Goal: Information Seeking & Learning: Learn about a topic

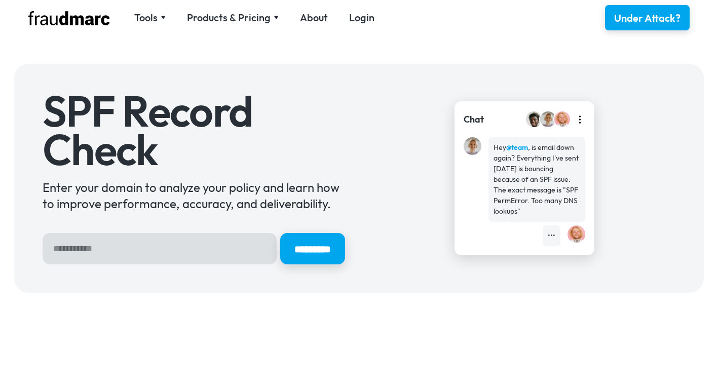
click at [108, 249] on input "Hero Sign Up Form" at bounding box center [160, 248] width 234 height 31
click at [113, 247] on input "Hero Sign Up Form" at bounding box center [160, 248] width 234 height 31
type input "*"
drag, startPoint x: 75, startPoint y: 252, endPoint x: -4, endPoint y: 250, distance: 78.6
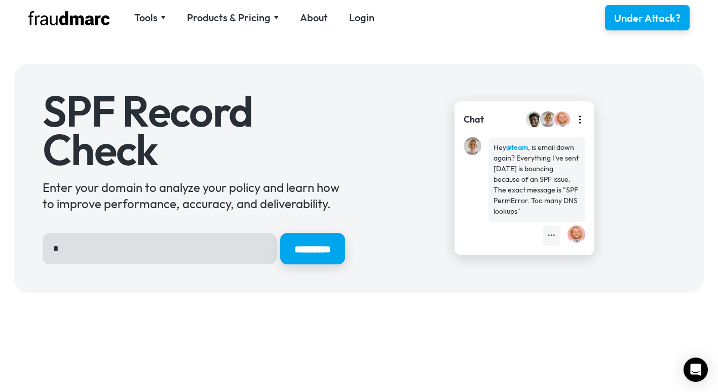
click at [0, 250] on html "Tools SPF Record Check Inspect any domain's SPF record and learn how to fix it …" at bounding box center [359, 196] width 718 height 392
paste input "Hero Sign Up Form"
click at [155, 251] on input "Hero Sign Up Form" at bounding box center [160, 248] width 234 height 31
click at [131, 253] on input "Hero Sign Up Form" at bounding box center [160, 248] width 234 height 31
click at [61, 259] on input "Hero Sign Up Form" at bounding box center [160, 248] width 234 height 31
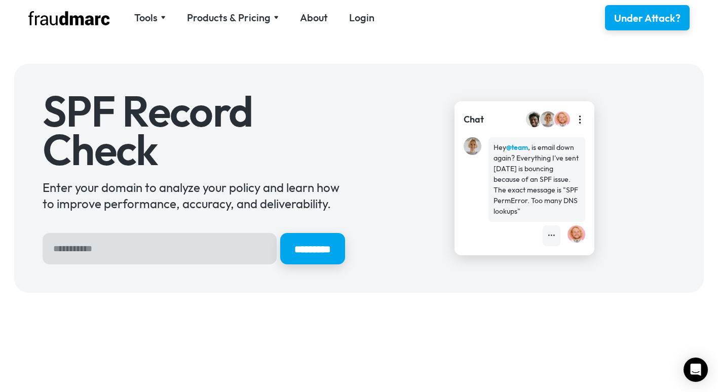
paste input "**********"
type input "**********"
click at [305, 245] on input "*********" at bounding box center [312, 249] width 68 height 33
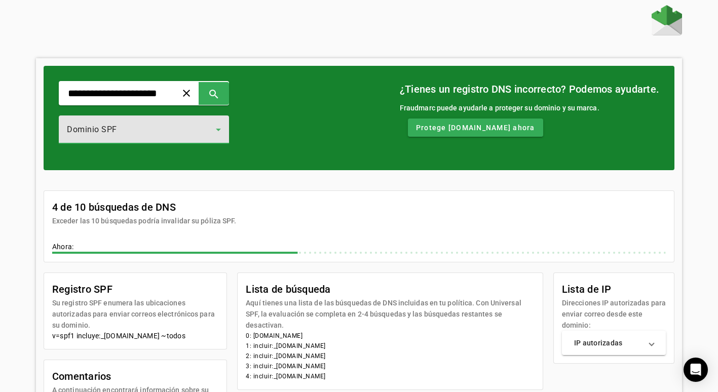
click at [209, 128] on div "Dominio SPF" at bounding box center [141, 130] width 149 height 12
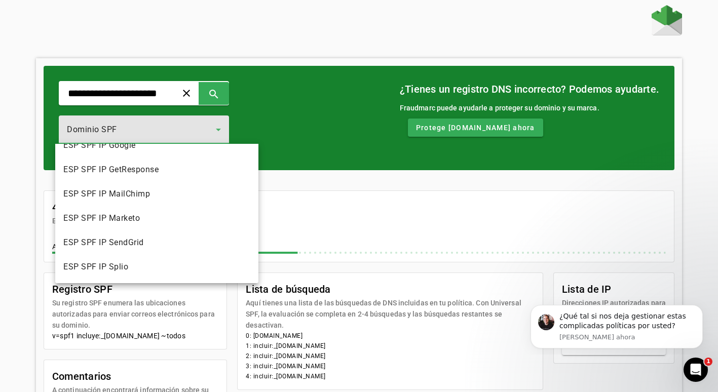
click at [315, 32] on div at bounding box center [359, 196] width 718 height 392
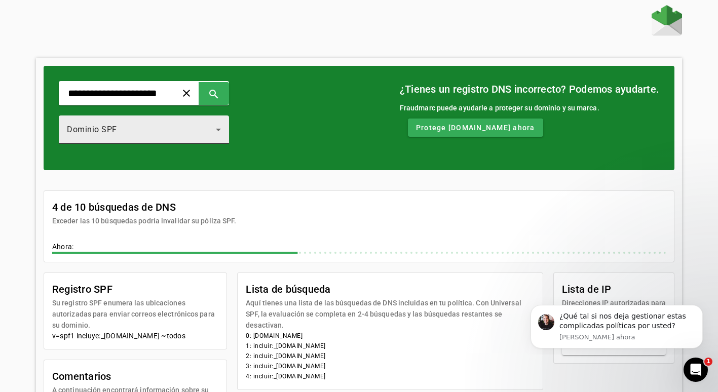
click at [189, 124] on div "Dominio SPF" at bounding box center [141, 130] width 149 height 12
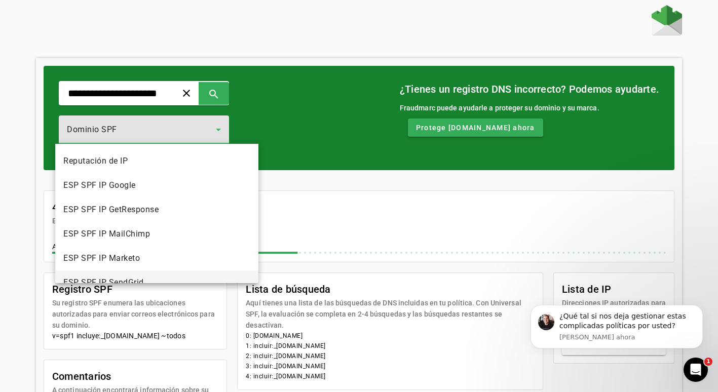
scroll to position [51, 0]
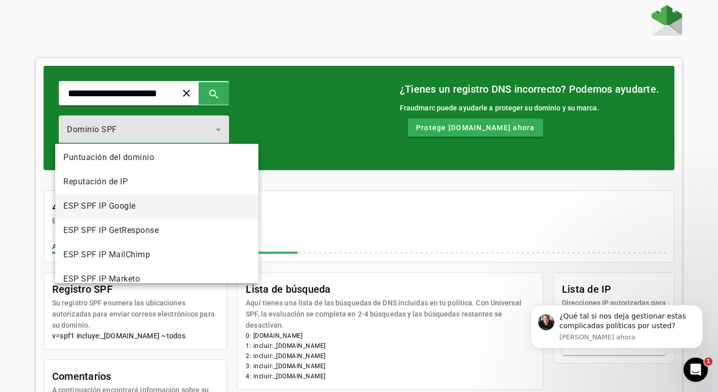
click at [149, 208] on mat-option "ESP SPF IP Google" at bounding box center [156, 206] width 203 height 24
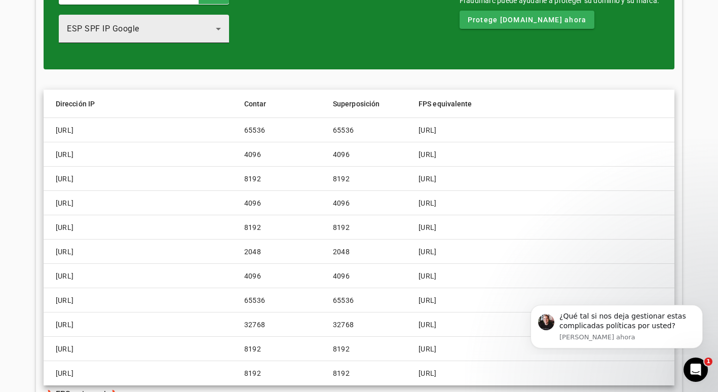
scroll to position [48, 0]
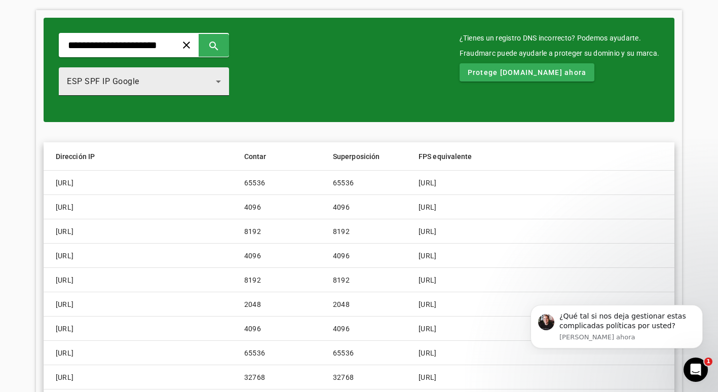
click at [216, 83] on div "ESP SPF IP Google" at bounding box center [141, 82] width 149 height 12
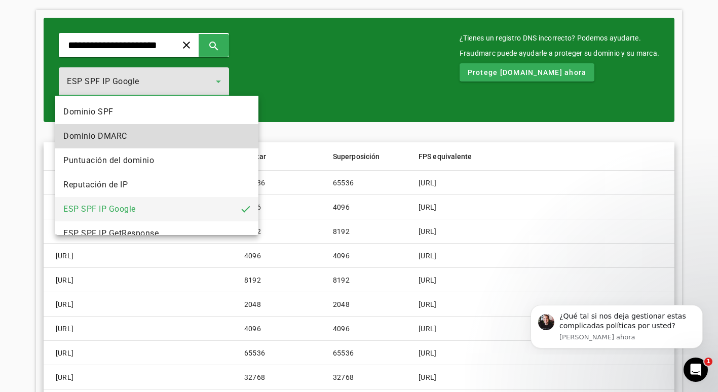
click at [210, 138] on mat-option "Dominio DMARC" at bounding box center [156, 136] width 203 height 24
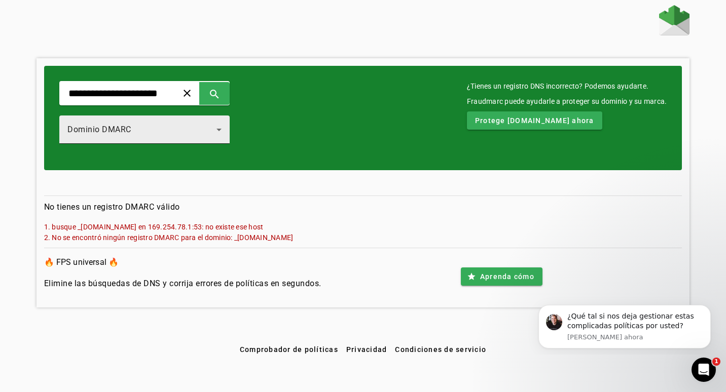
click at [210, 135] on div "Dominio DMARC" at bounding box center [141, 130] width 149 height 12
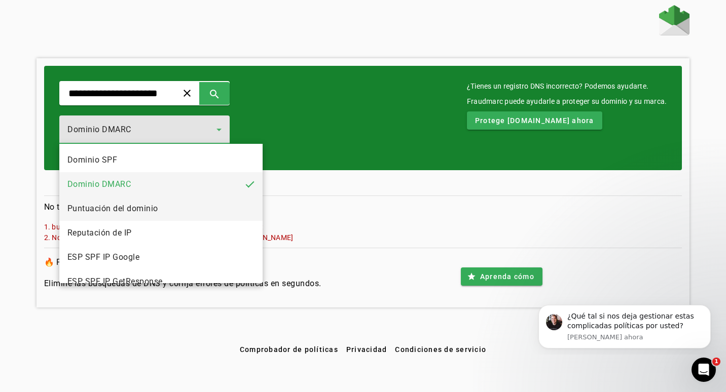
click at [176, 211] on mat-option "Puntuación del dominio" at bounding box center [160, 209] width 203 height 24
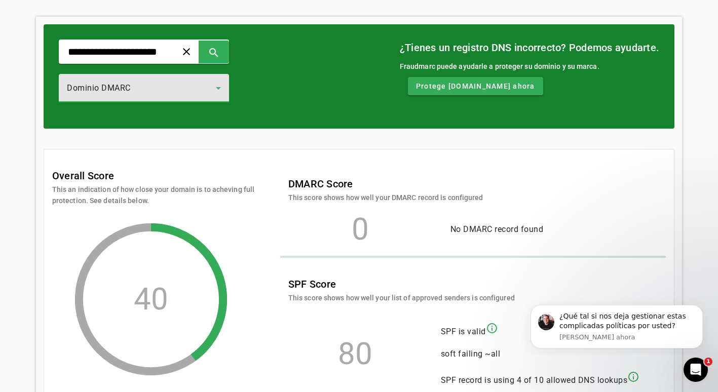
scroll to position [122, 0]
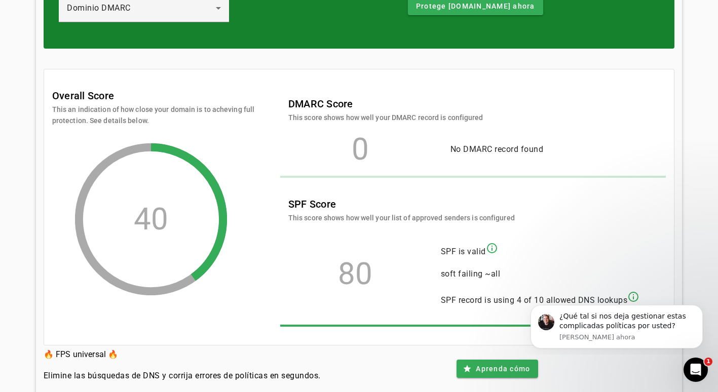
click at [497, 247] on mat-icon "info_outline" at bounding box center [492, 248] width 12 height 12
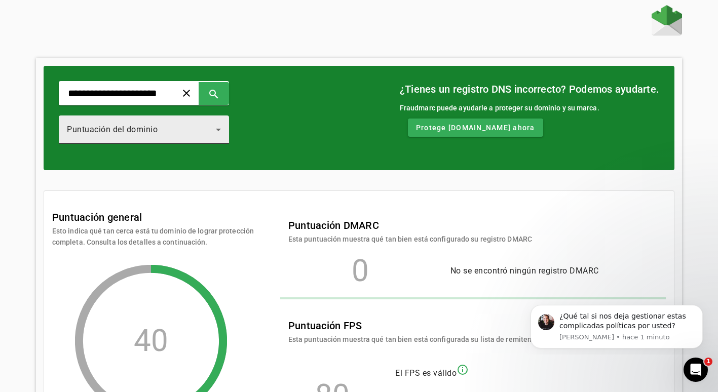
click at [216, 134] on div "Puntuación del dominio" at bounding box center [141, 130] width 149 height 12
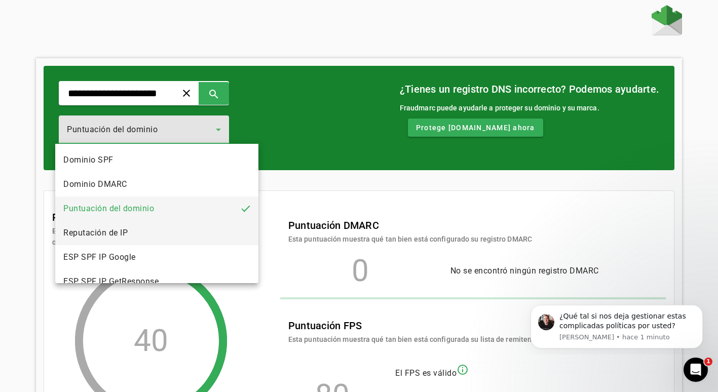
click at [178, 235] on mat-option "Reputación de IP" at bounding box center [156, 233] width 203 height 24
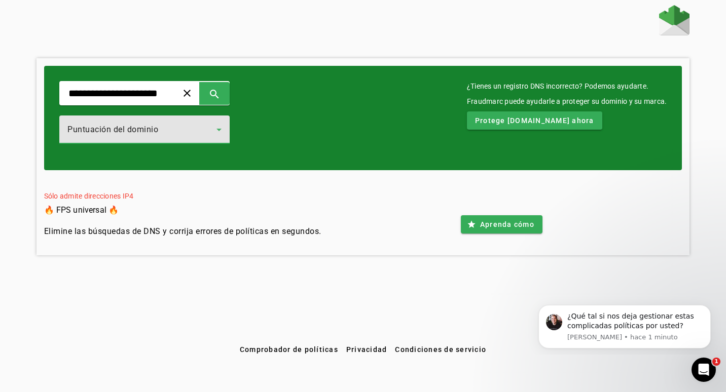
click at [217, 127] on div "Puntuación del dominio" at bounding box center [141, 130] width 149 height 12
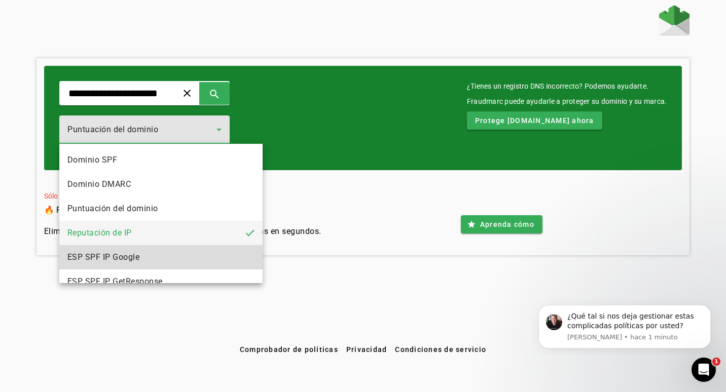
click at [173, 257] on mat-option "ESP SPF IP Google" at bounding box center [160, 257] width 203 height 24
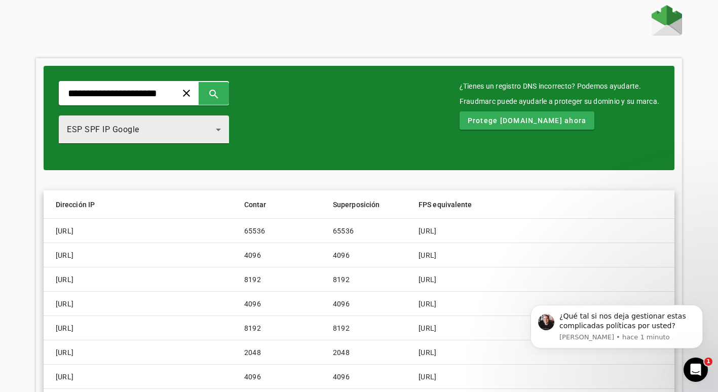
scroll to position [122, 0]
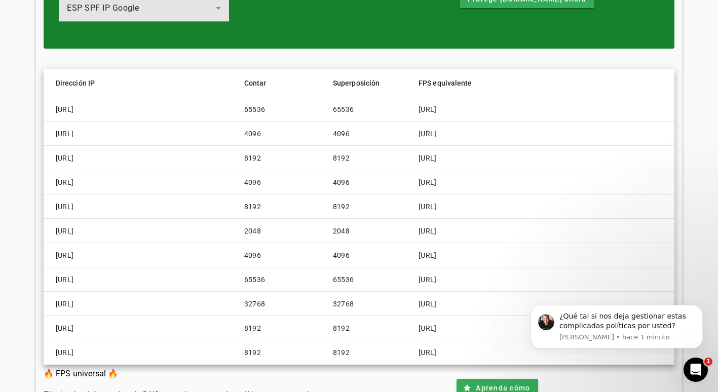
drag, startPoint x: 249, startPoint y: 5, endPoint x: 250, endPoint y: 19, distance: 14.2
click at [225, 5] on icon at bounding box center [218, 8] width 12 height 12
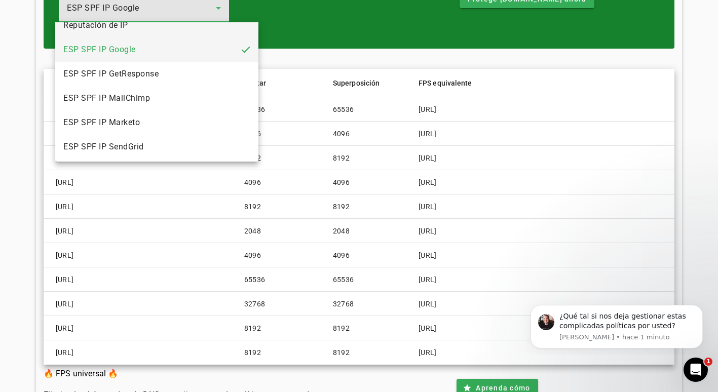
scroll to position [112, 0]
click at [205, 52] on mat-option "ESP SPF IP GetResponse" at bounding box center [156, 48] width 203 height 24
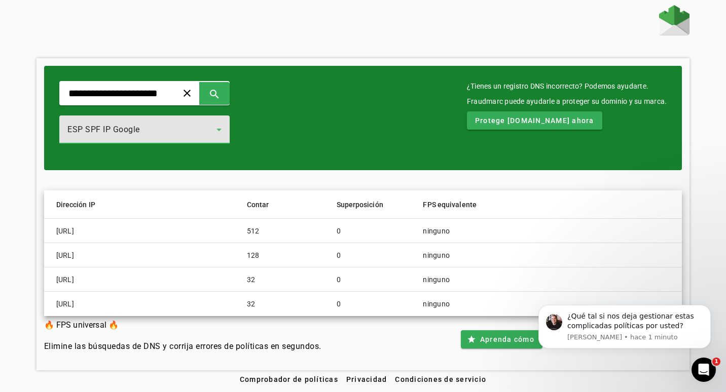
click at [225, 124] on icon at bounding box center [219, 130] width 12 height 12
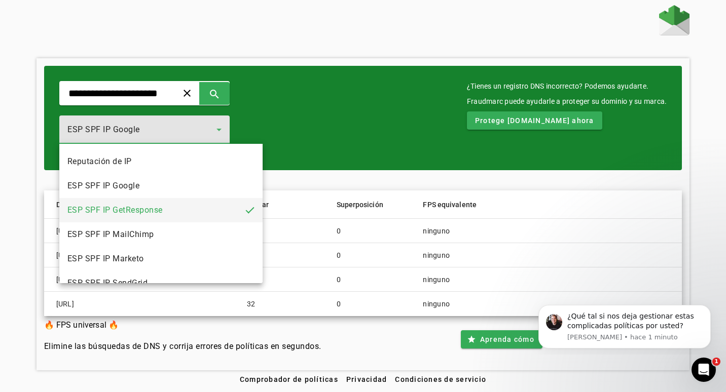
scroll to position [112, 0]
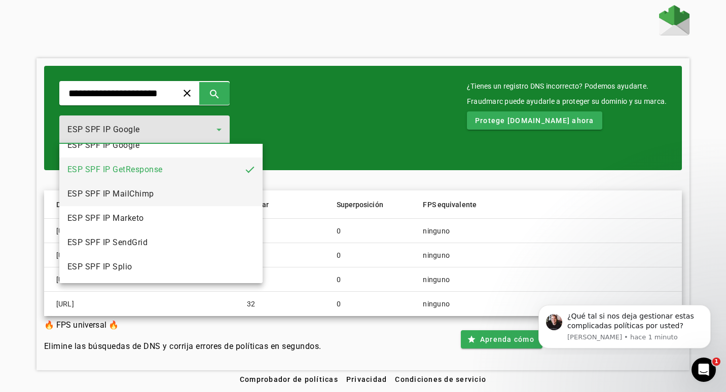
click at [199, 191] on mat-option "ESP SPF IP MailChimp" at bounding box center [160, 194] width 203 height 24
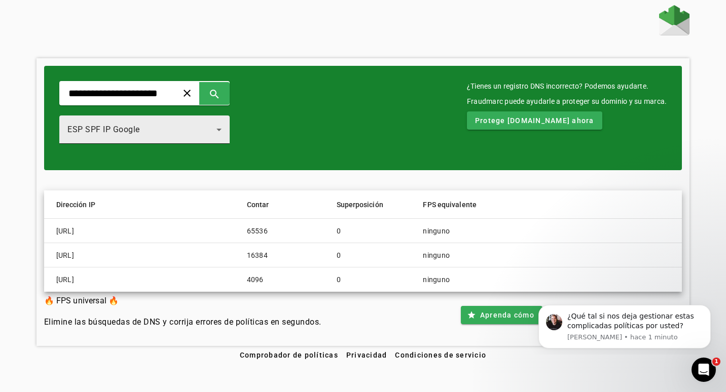
click at [230, 131] on div "ESP SPF IP Google" at bounding box center [144, 130] width 170 height 28
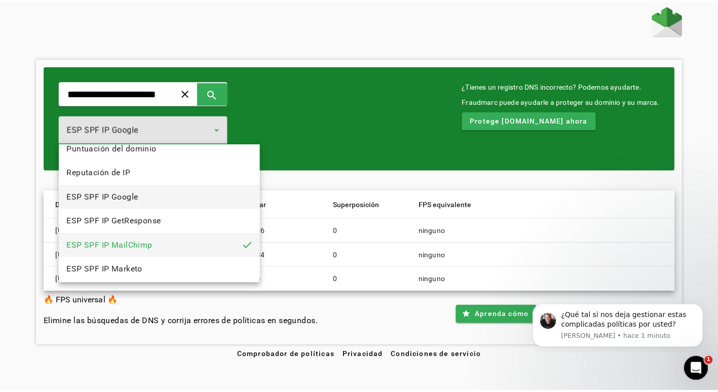
scroll to position [112, 0]
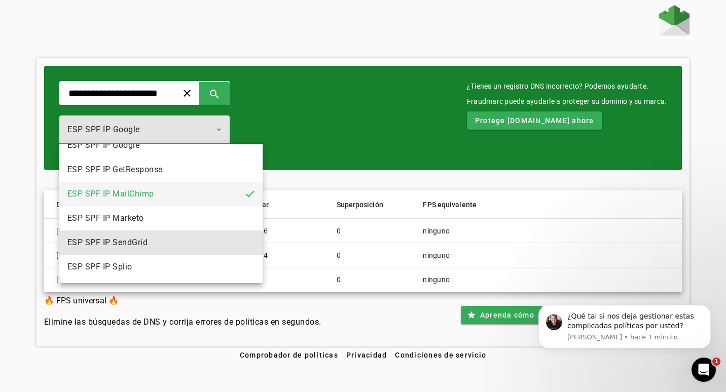
drag, startPoint x: 164, startPoint y: 246, endPoint x: 171, endPoint y: 236, distance: 12.4
click at [164, 246] on mat-option "ESP SPF IP SendGrid" at bounding box center [160, 243] width 203 height 24
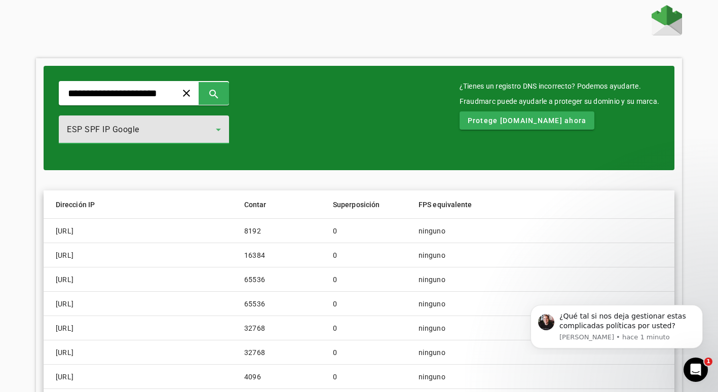
drag, startPoint x: 220, startPoint y: 127, endPoint x: 219, endPoint y: 134, distance: 7.6
click at [216, 128] on div "ESP SPF IP Google" at bounding box center [141, 130] width 149 height 12
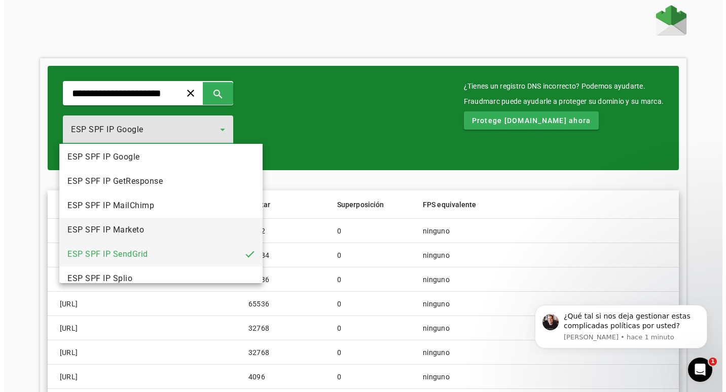
scroll to position [112, 0]
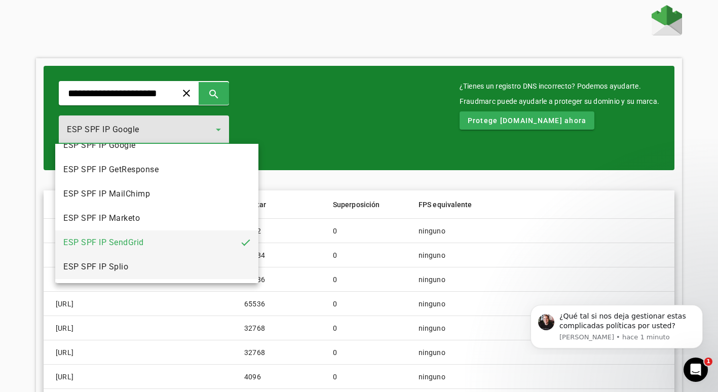
click at [181, 271] on mat-option "ESP SPF IP Splio" at bounding box center [156, 267] width 203 height 24
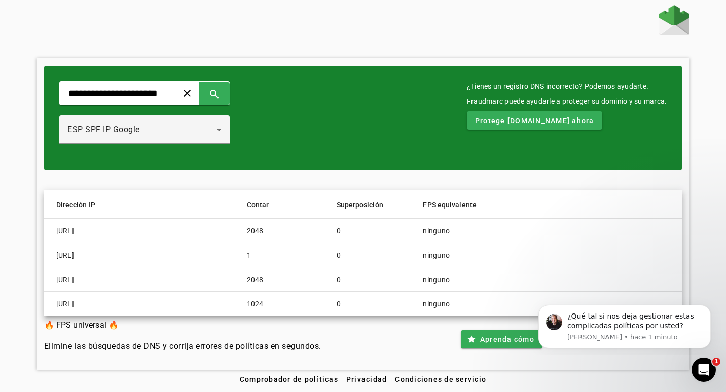
click at [349, 42] on div "**********" at bounding box center [364, 188] width 654 height 366
